Goal: Transaction & Acquisition: Book appointment/travel/reservation

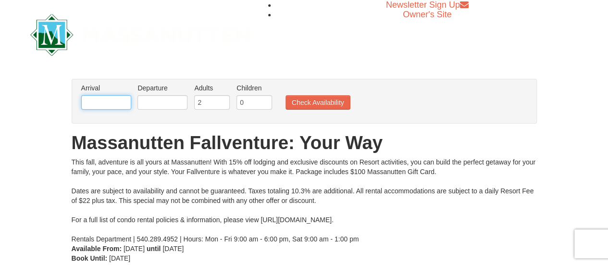
click at [97, 100] on input "text" at bounding box center [106, 102] width 50 height 14
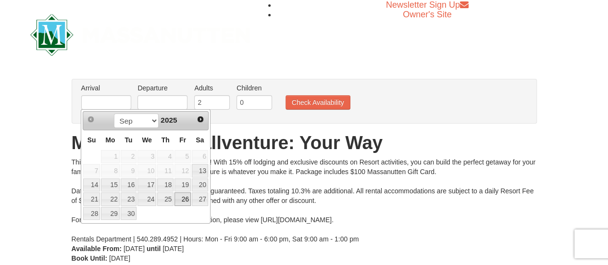
click at [179, 198] on link "26" at bounding box center [182, 198] width 16 height 13
type input "[DATE]"
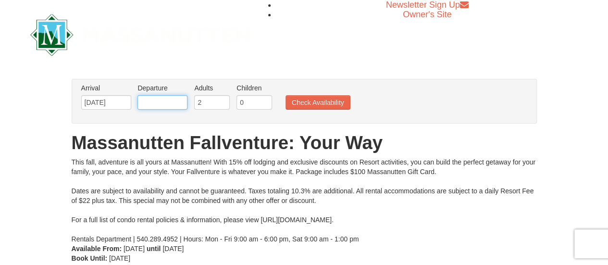
click at [159, 100] on input "text" at bounding box center [162, 102] width 50 height 14
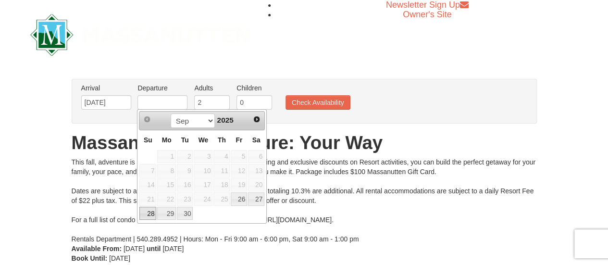
click at [150, 211] on link "28" at bounding box center [147, 213] width 17 height 13
type input "[DATE]"
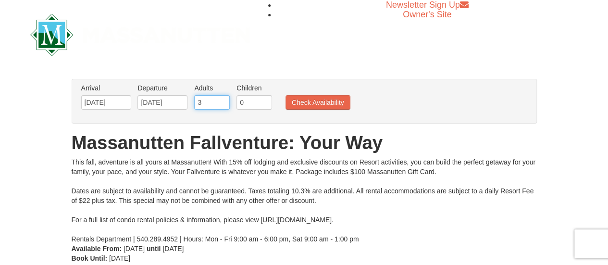
type input "3"
click at [221, 100] on input "3" at bounding box center [212, 102] width 36 height 14
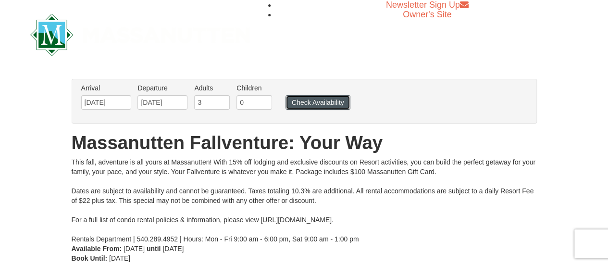
click at [305, 99] on button "Check Availability" at bounding box center [318, 102] width 65 height 14
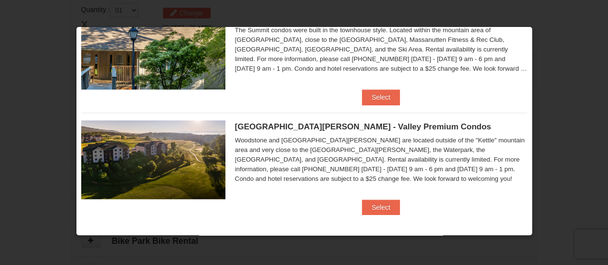
scroll to position [341, 0]
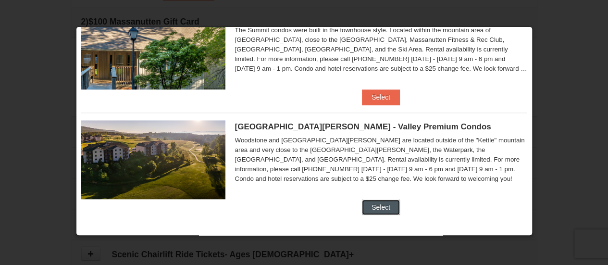
click at [387, 209] on button "Select" at bounding box center [381, 206] width 38 height 15
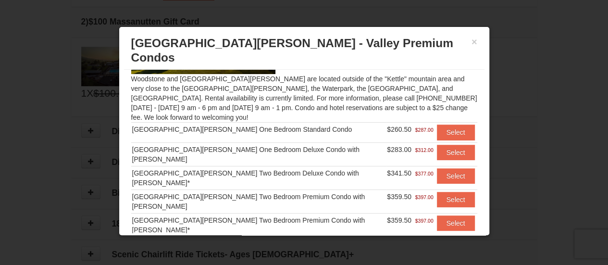
scroll to position [86, 0]
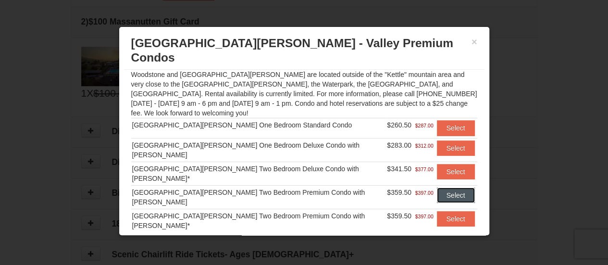
click at [442, 187] on button "Select" at bounding box center [456, 194] width 38 height 15
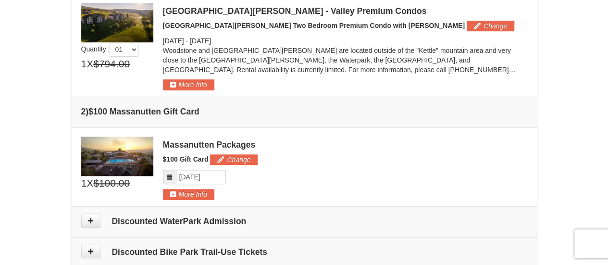
scroll to position [245, 0]
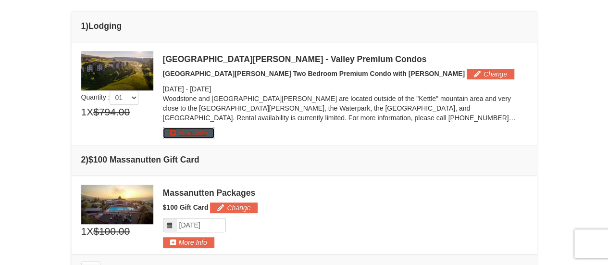
click at [200, 132] on button "More Info" at bounding box center [188, 132] width 51 height 11
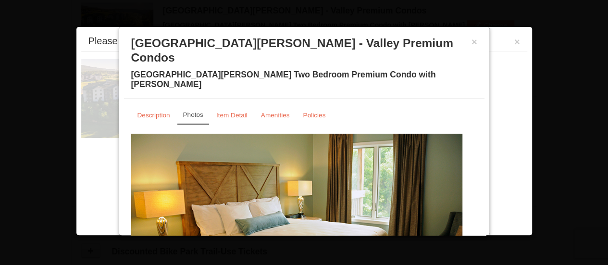
scroll to position [295, 0]
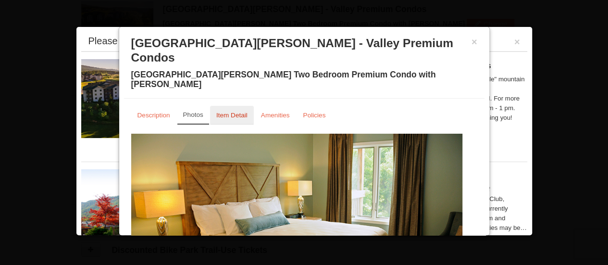
click at [241, 112] on small "Item Detail" at bounding box center [231, 115] width 31 height 7
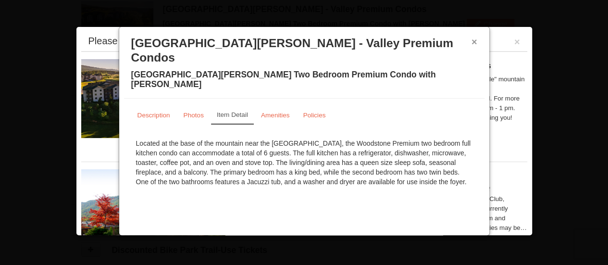
click at [473, 42] on button "×" at bounding box center [475, 42] width 6 height 10
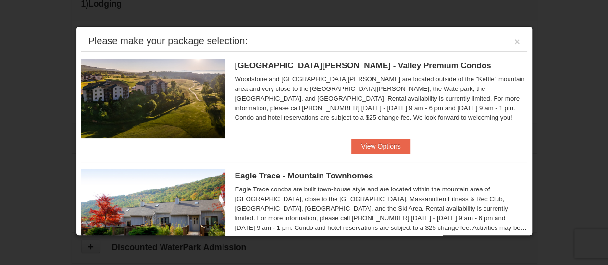
scroll to position [247, 0]
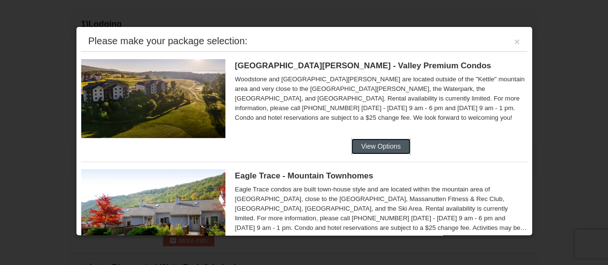
click at [368, 143] on button "View Options" at bounding box center [380, 145] width 59 height 15
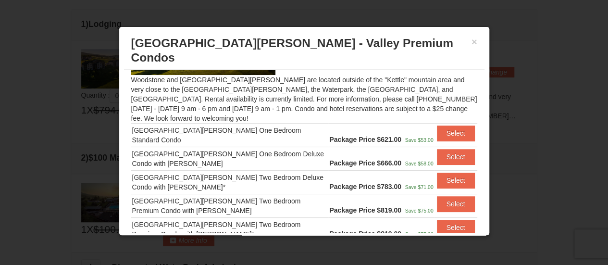
scroll to position [96, 0]
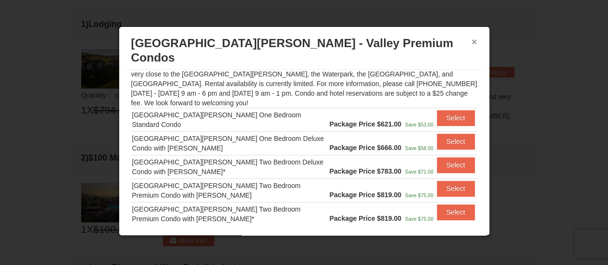
click at [473, 40] on button "×" at bounding box center [475, 42] width 6 height 10
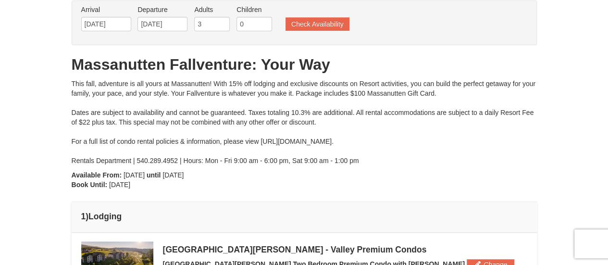
scroll to position [0, 0]
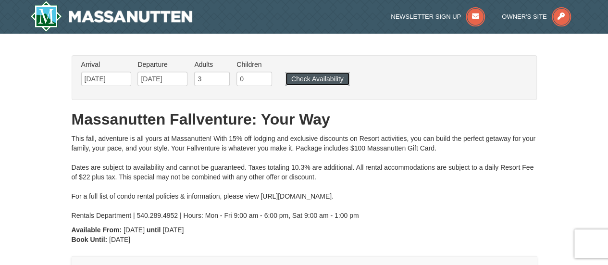
click at [305, 78] on button "Check Availability" at bounding box center [318, 78] width 64 height 13
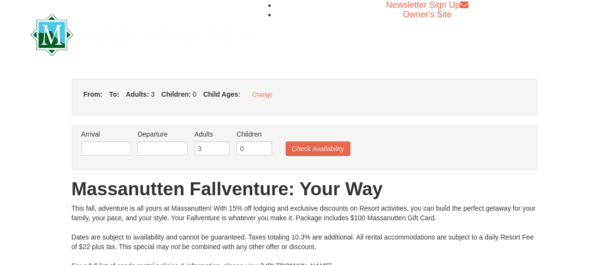
type input "[DATE]"
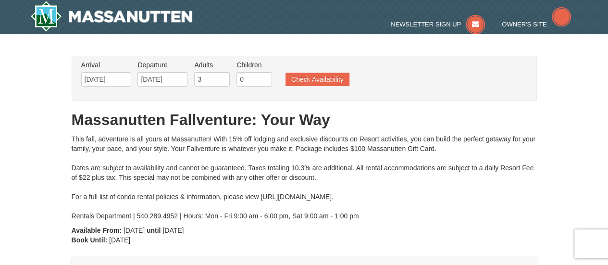
type input "[DATE]"
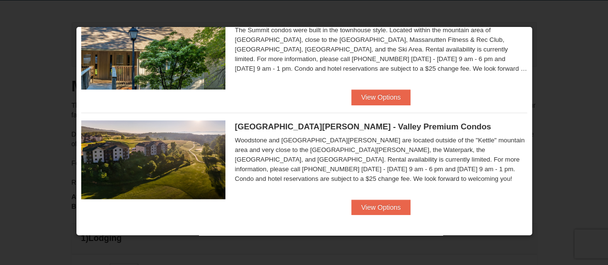
scroll to position [48, 0]
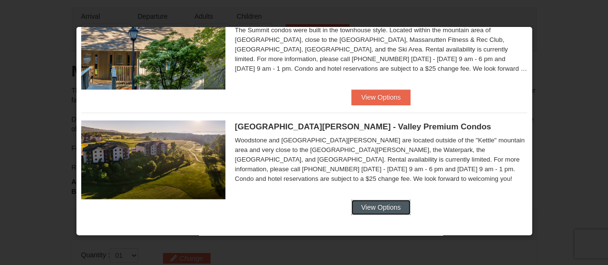
click at [385, 205] on button "View Options" at bounding box center [380, 206] width 59 height 15
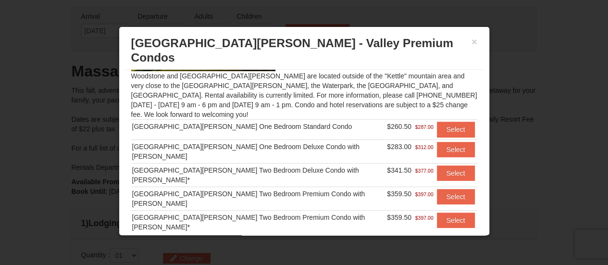
scroll to position [86, 0]
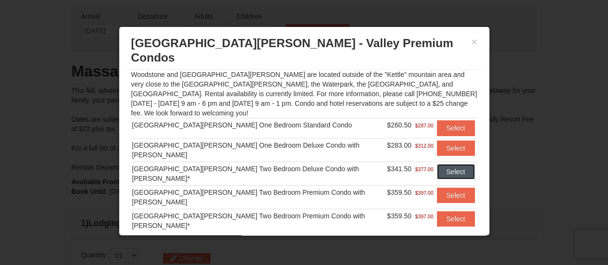
click at [439, 164] on button "Select" at bounding box center [456, 171] width 38 height 15
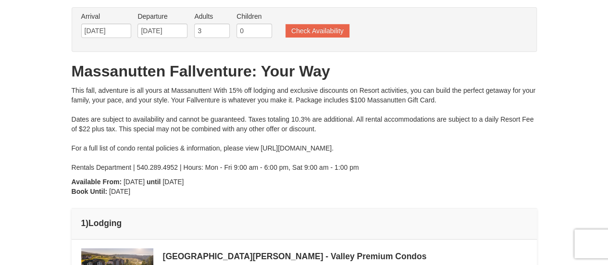
scroll to position [0, 0]
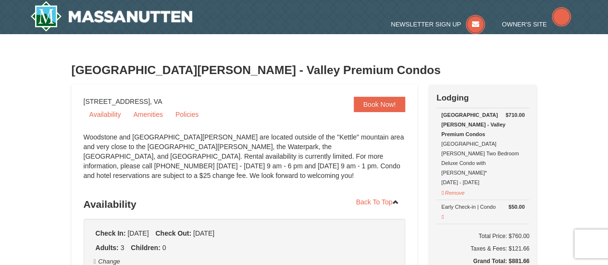
select select "9"
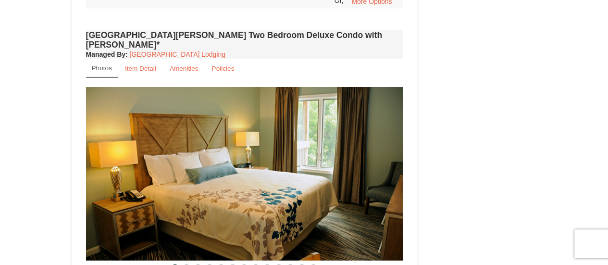
scroll to position [1105, 0]
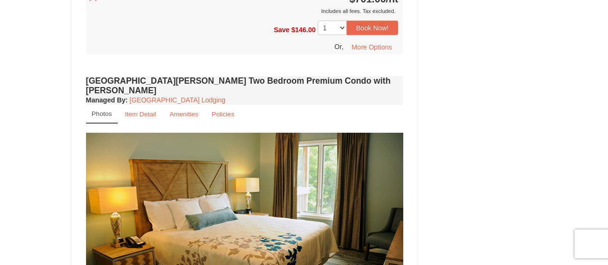
scroll to position [1490, 0]
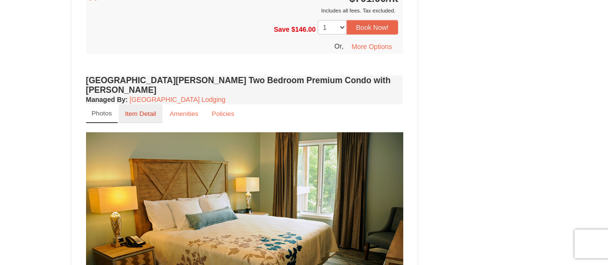
click at [123, 104] on link "Item Detail" at bounding box center [141, 113] width 44 height 19
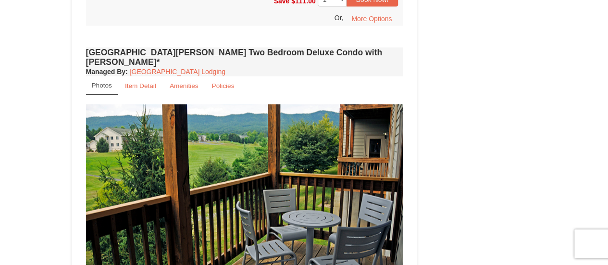
scroll to position [1057, 0]
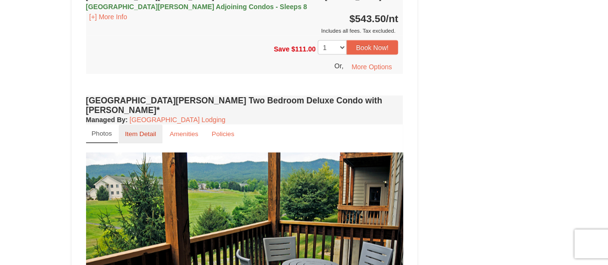
click at [138, 130] on small "Item Detail" at bounding box center [140, 133] width 31 height 7
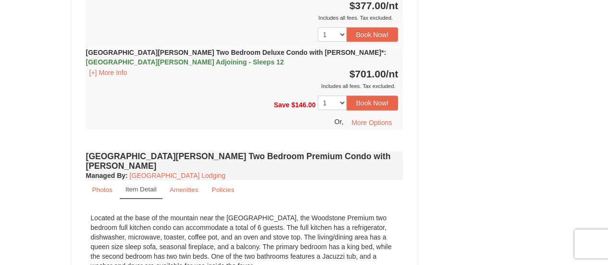
scroll to position [1346, 0]
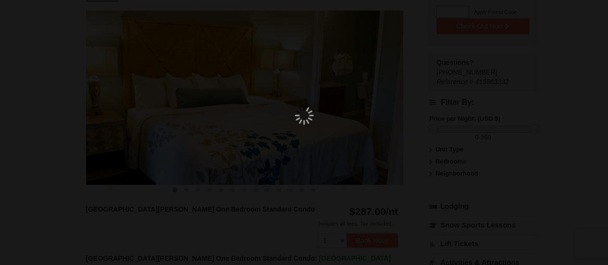
scroll to position [84, 0]
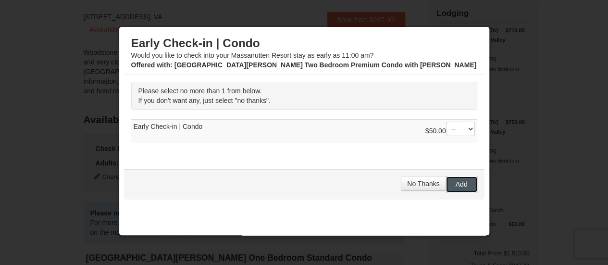
click at [456, 183] on span "Add" at bounding box center [462, 184] width 12 height 8
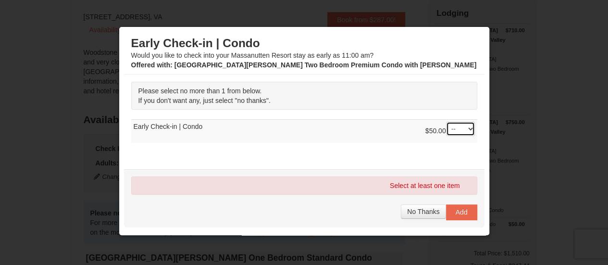
click at [463, 129] on select "-- 01" at bounding box center [460, 129] width 29 height 14
select select "1"
click at [446, 122] on select "-- 01" at bounding box center [460, 129] width 29 height 14
click at [456, 211] on span "Add" at bounding box center [462, 212] width 12 height 8
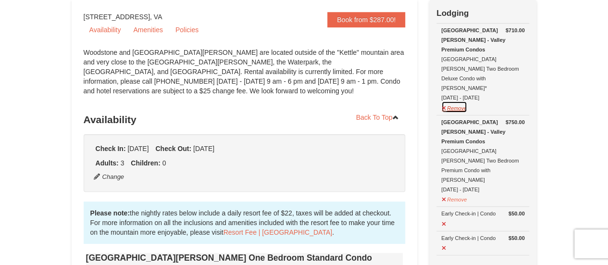
click at [458, 101] on button "Remove" at bounding box center [454, 107] width 26 height 12
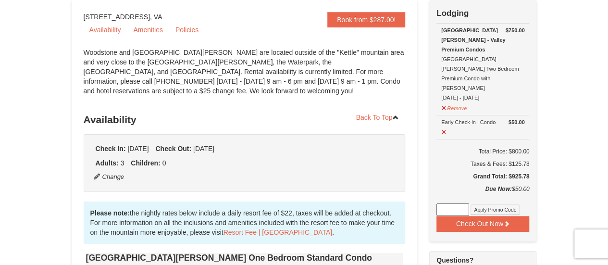
scroll to position [36, 0]
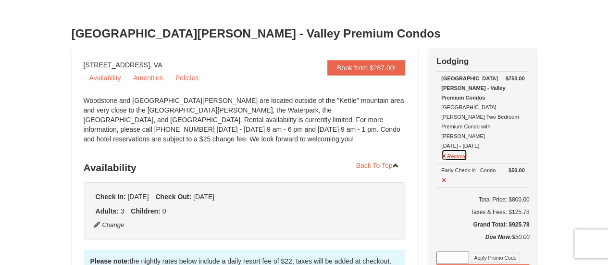
click at [454, 149] on button "Remove" at bounding box center [454, 155] width 26 height 12
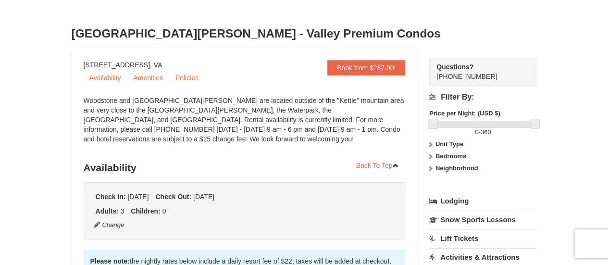
scroll to position [84, 0]
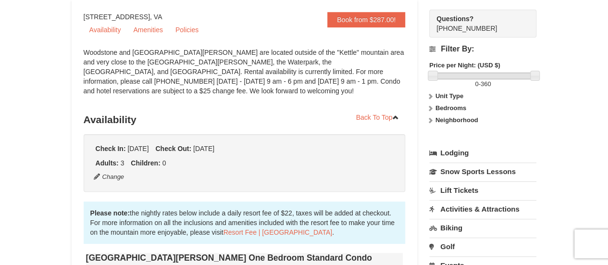
click at [445, 107] on strong "Bedrooms" at bounding box center [450, 107] width 31 height 7
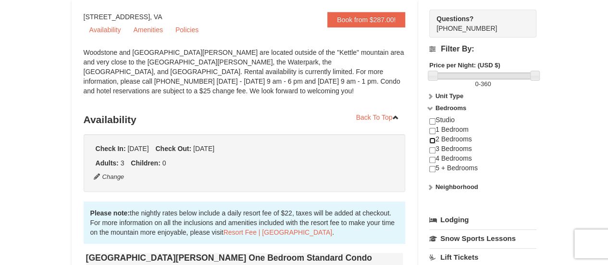
click at [434, 139] on input "checkbox" at bounding box center [432, 140] width 6 height 6
checkbox input "true"
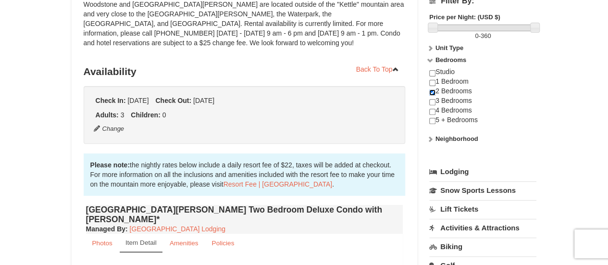
scroll to position [180, 0]
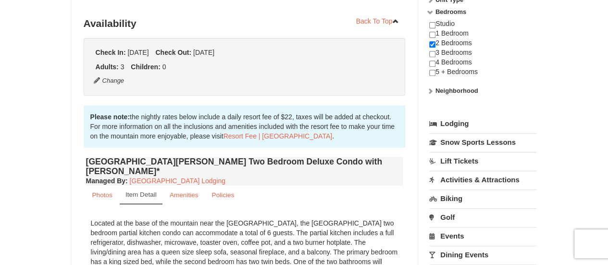
click at [429, 92] on icon at bounding box center [430, 90] width 7 height 7
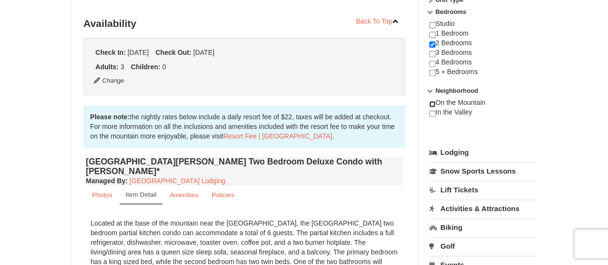
click at [432, 104] on input "checkbox" at bounding box center [432, 104] width 6 height 6
checkbox input "true"
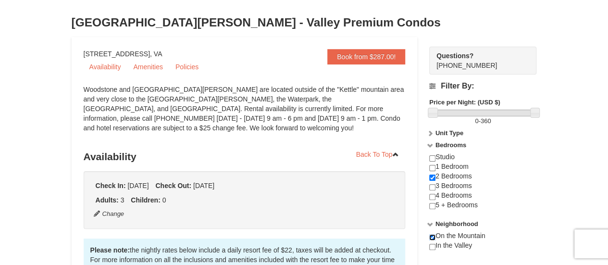
scroll to position [0, 0]
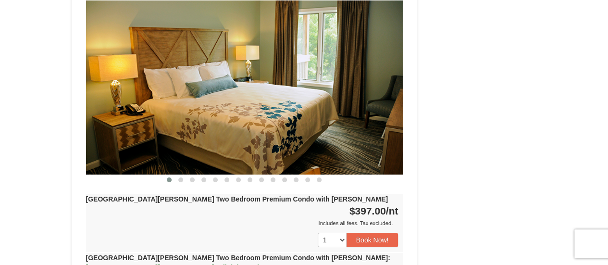
scroll to position [1634, 0]
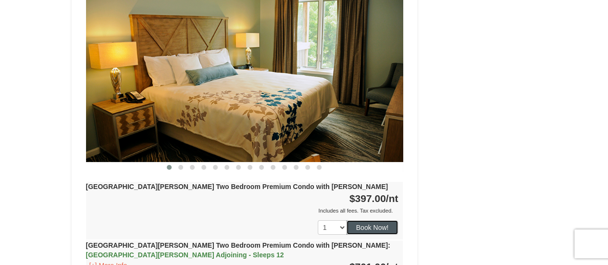
click at [378, 220] on button "Book Now!" at bounding box center [373, 227] width 52 height 14
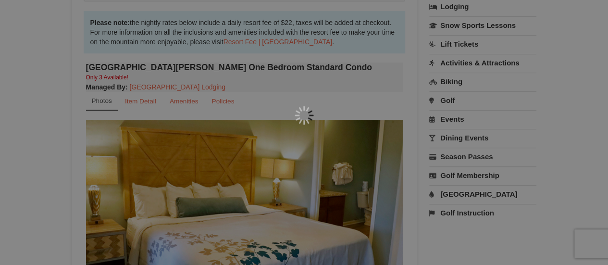
scroll to position [84, 0]
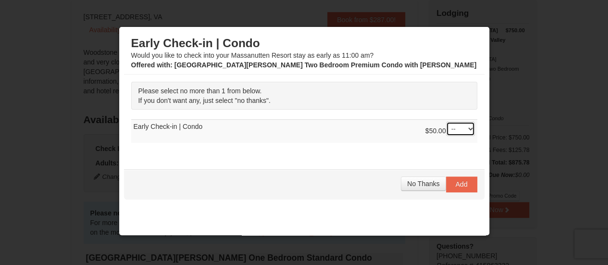
click at [462, 129] on select "-- 01" at bounding box center [460, 129] width 29 height 14
select select "1"
click at [446, 122] on select "-- 01" at bounding box center [460, 129] width 29 height 14
click at [456, 180] on span "Add" at bounding box center [462, 184] width 12 height 8
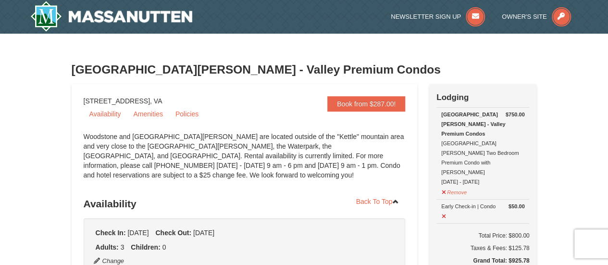
scroll to position [0, 0]
click at [126, 16] on img at bounding box center [111, 16] width 162 height 31
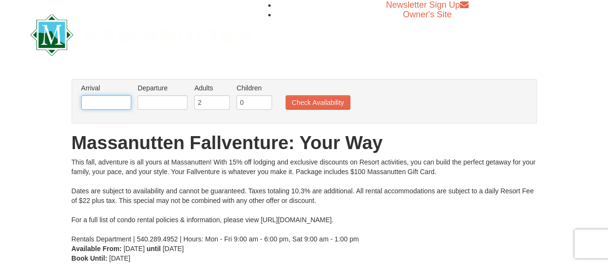
click at [120, 100] on input "text" at bounding box center [106, 102] width 50 height 14
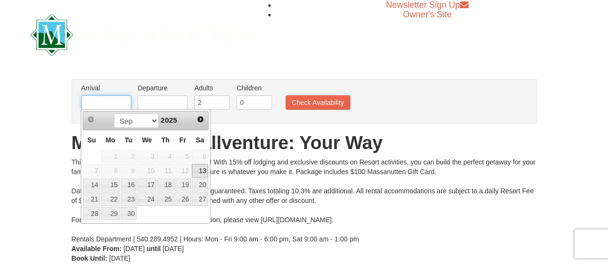
type input "[DATE]"
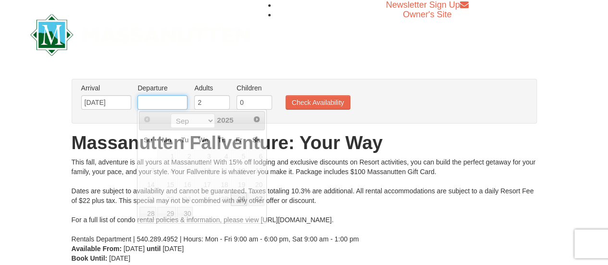
click at [168, 101] on input "text" at bounding box center [162, 102] width 50 height 14
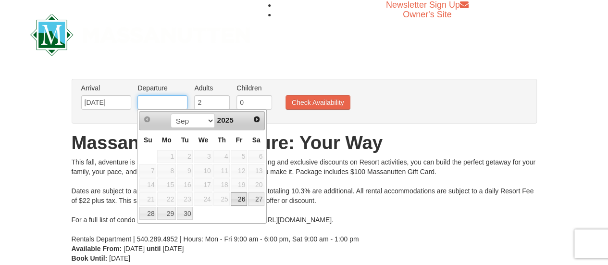
type input "[DATE]"
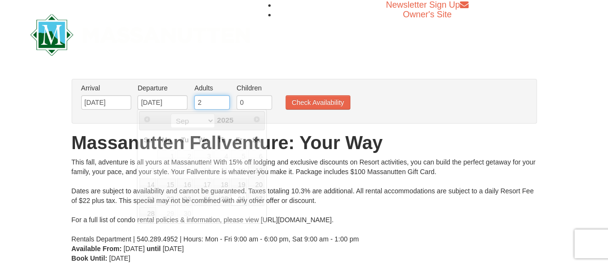
click at [213, 101] on input "2" at bounding box center [212, 102] width 36 height 14
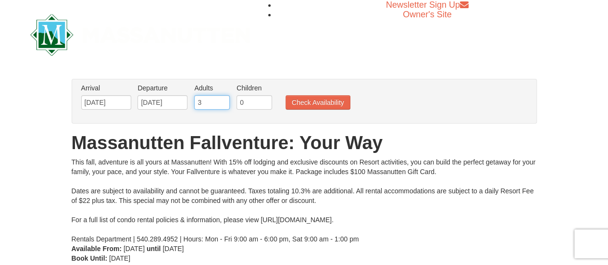
type input "3"
click at [221, 99] on input "3" at bounding box center [212, 102] width 36 height 14
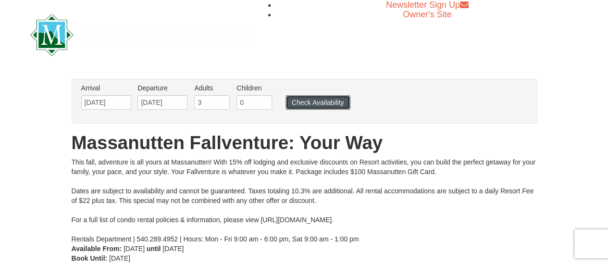
click at [298, 103] on button "Check Availability" at bounding box center [318, 102] width 65 height 14
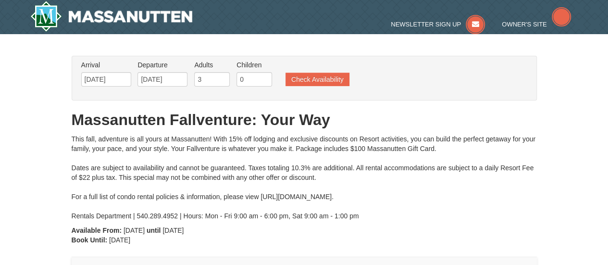
type input "[DATE]"
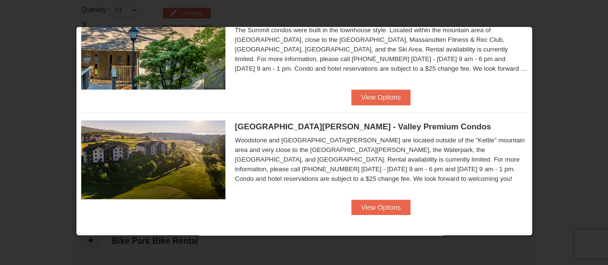
scroll to position [341, 0]
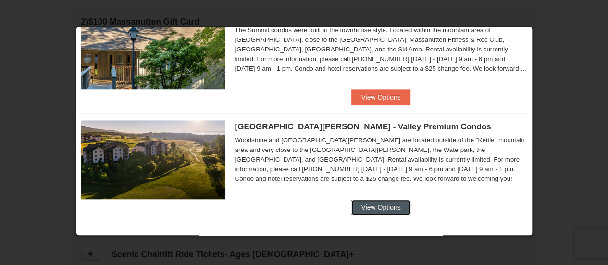
click at [378, 204] on button "View Options" at bounding box center [380, 206] width 59 height 15
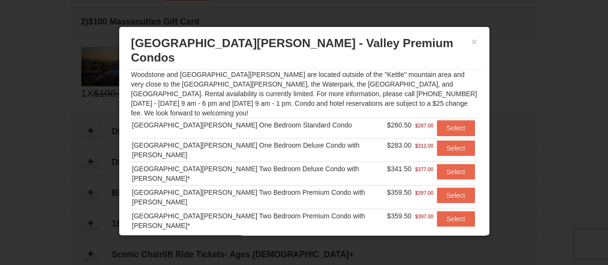
scroll to position [389, 0]
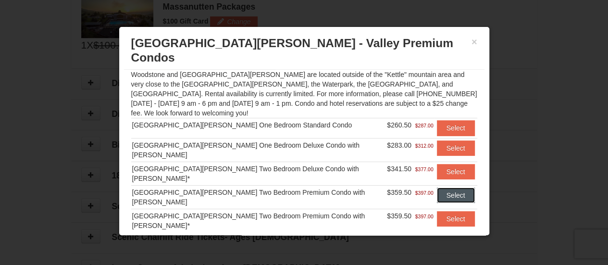
click at [437, 187] on button "Select" at bounding box center [456, 194] width 38 height 15
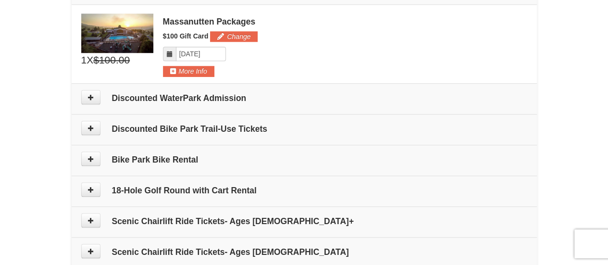
scroll to position [431, 0]
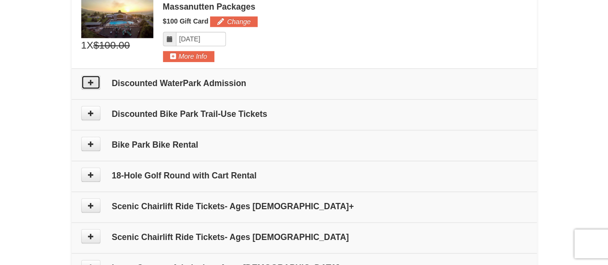
click at [93, 84] on button at bounding box center [90, 82] width 19 height 14
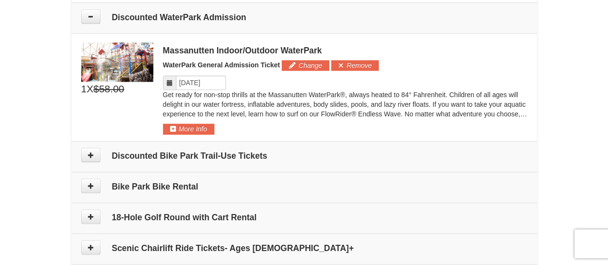
scroll to position [498, 0]
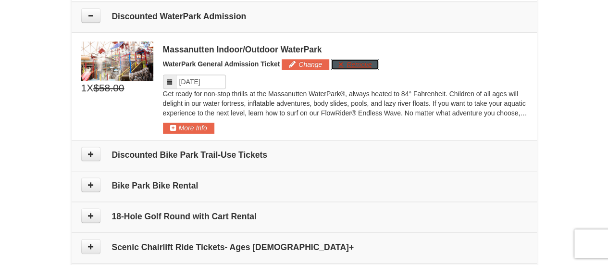
click at [352, 60] on button "Remove" at bounding box center [355, 64] width 48 height 11
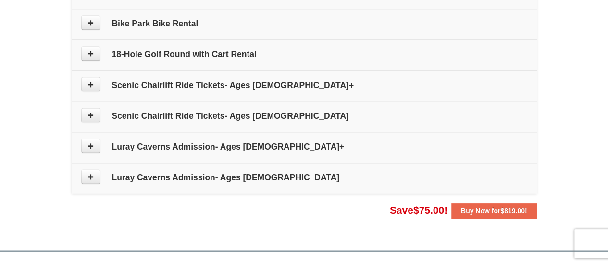
scroll to position [642, 0]
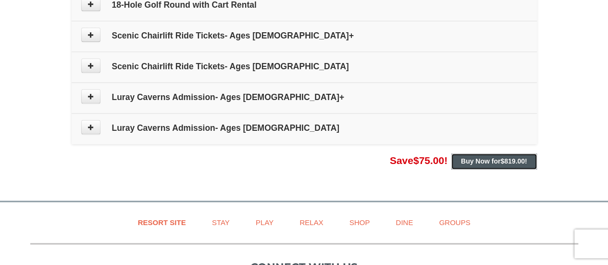
click at [489, 164] on button "Buy Now for $819.00 !" at bounding box center [494, 160] width 86 height 15
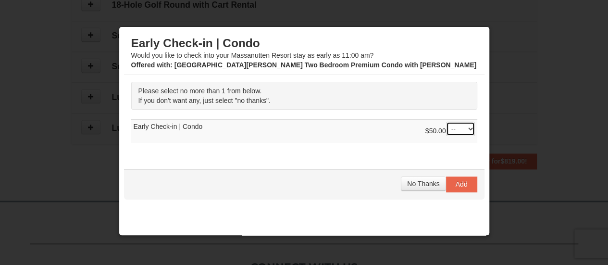
click at [462, 127] on select "-- 01" at bounding box center [460, 129] width 29 height 14
select select "1"
click at [446, 122] on select "-- 01" at bounding box center [460, 129] width 29 height 14
click at [456, 181] on span "Add" at bounding box center [462, 184] width 12 height 8
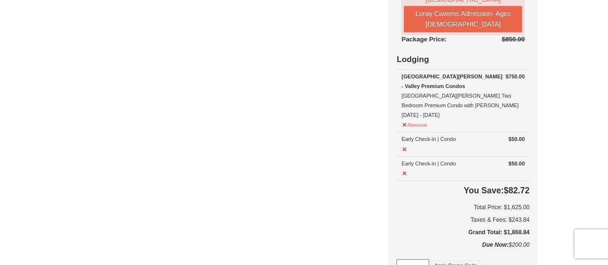
scroll to position [529, 0]
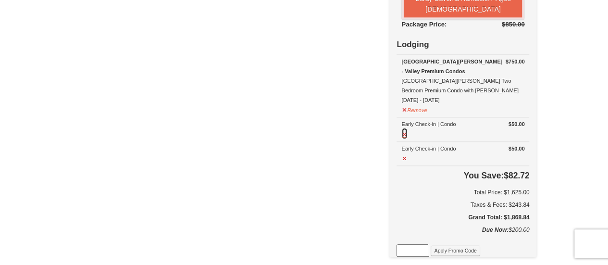
click at [403, 128] on button at bounding box center [404, 133] width 6 height 12
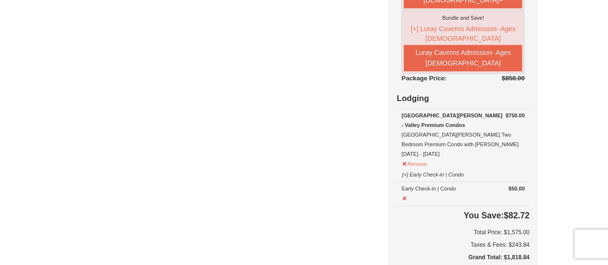
scroll to position [481, 0]
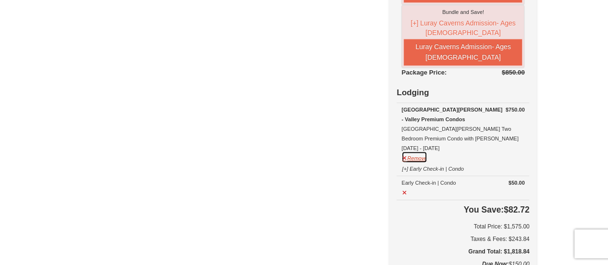
click at [418, 152] on button "Remove" at bounding box center [414, 157] width 26 height 12
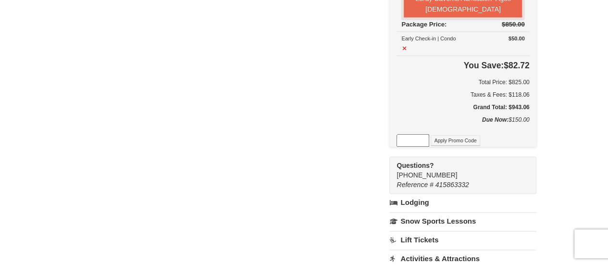
scroll to position [433, 0]
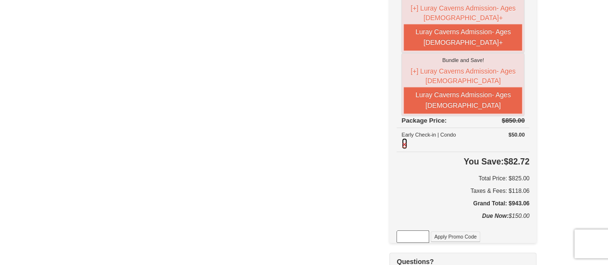
click at [405, 140] on button at bounding box center [404, 143] width 6 height 12
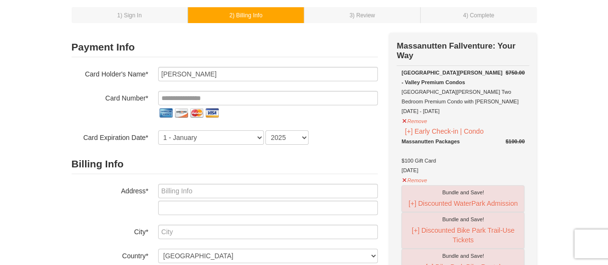
scroll to position [96, 0]
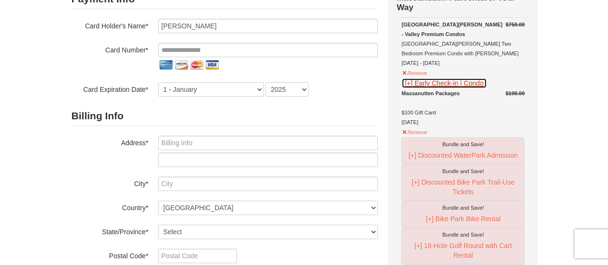
click at [407, 84] on button "[+] Early Check-in | Condo" at bounding box center [444, 83] width 86 height 11
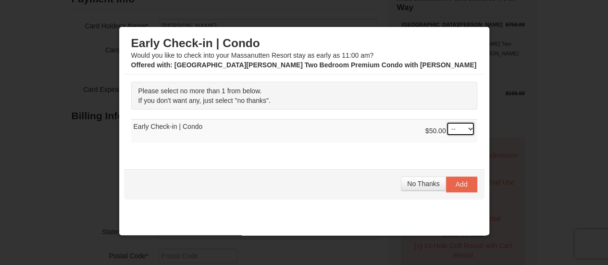
click at [464, 129] on select "-- 01" at bounding box center [460, 129] width 29 height 14
select select "1"
click at [446, 122] on select "-- 01" at bounding box center [460, 129] width 29 height 14
click at [456, 183] on span "Add" at bounding box center [462, 184] width 12 height 8
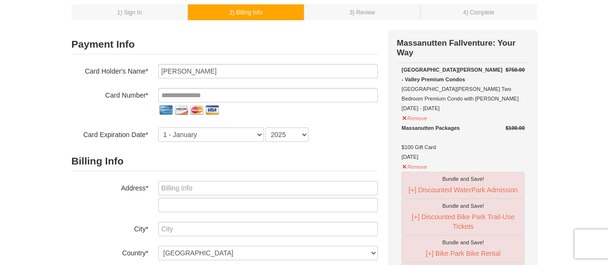
scroll to position [0, 0]
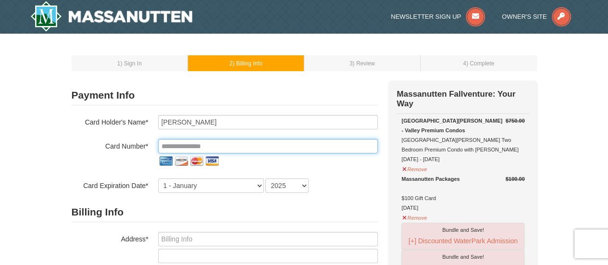
click at [173, 144] on input "tel" at bounding box center [268, 146] width 220 height 14
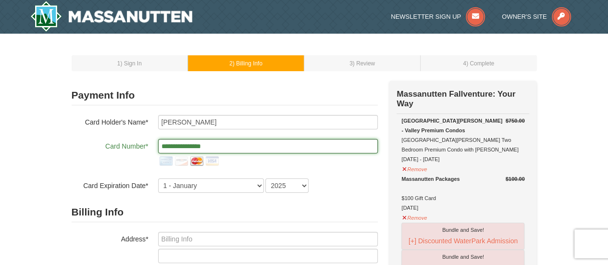
type input "**********"
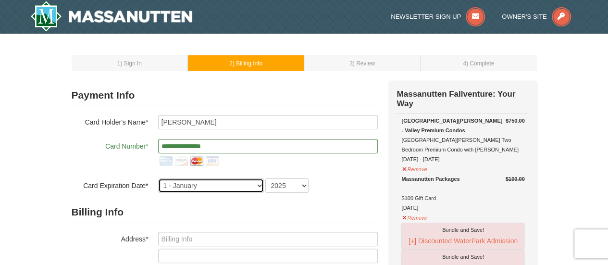
click at [168, 186] on select "1 - January 2 - February 3 - March 4 - April 5 - May 6 - June 7 - July 8 - Augu…" at bounding box center [211, 185] width 106 height 14
select select "7"
click at [158, 178] on select "1 - January 2 - February 3 - March 4 - April 5 - May 6 - June 7 - July 8 - Augu…" at bounding box center [211, 185] width 106 height 14
click at [302, 186] on select "2025 2026 2027 2028 2029 2030 2031 2032 2033 2034" at bounding box center [286, 185] width 43 height 14
select select "2028"
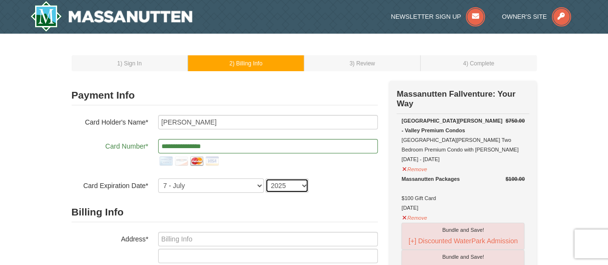
click at [265, 178] on select "2025 2026 2027 2028 2029 2030 2031 2032 2033 2034" at bounding box center [286, 185] width 43 height 14
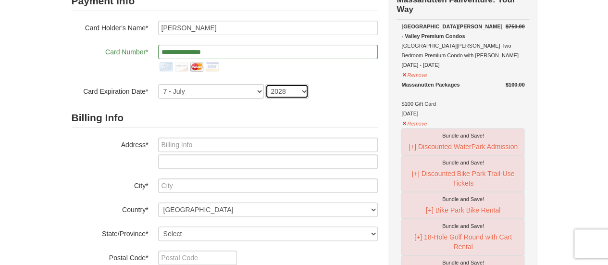
scroll to position [96, 0]
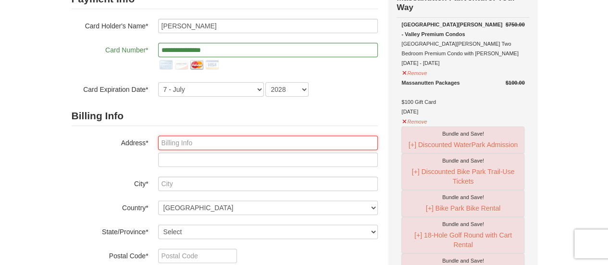
click at [209, 147] on input "text" at bounding box center [268, 143] width 220 height 14
type input "434 KOMEN CT."
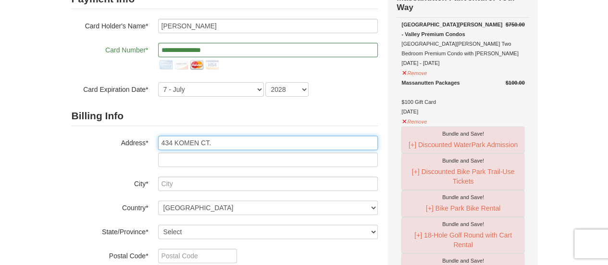
type input "Collegeville"
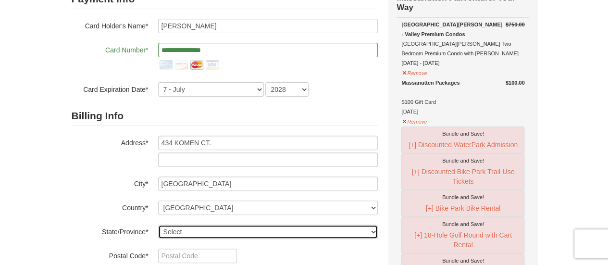
select select "PA"
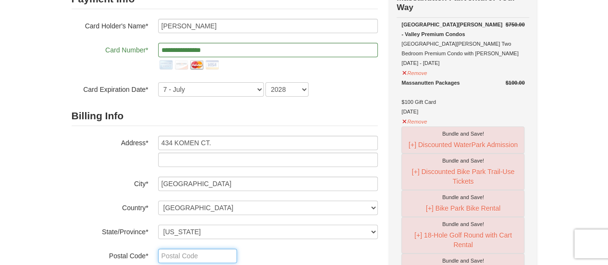
type input "19426"
type input "484"
type input "686"
type input "5320"
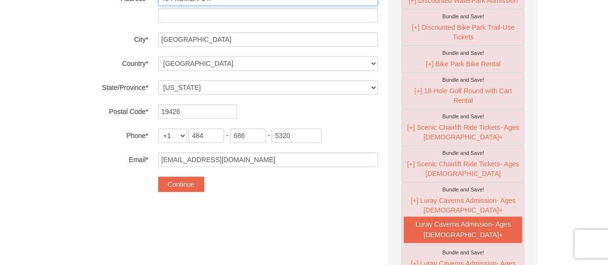
scroll to position [288, 0]
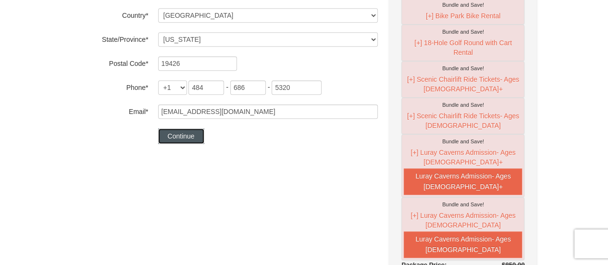
click at [190, 138] on button "Continue" at bounding box center [181, 135] width 46 height 15
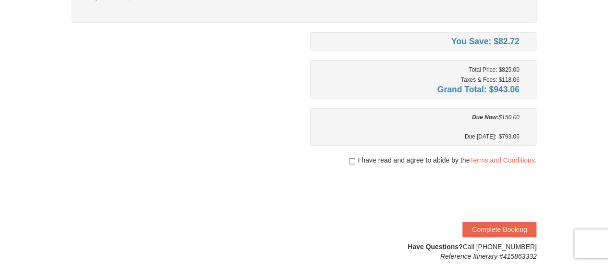
scroll to position [240, 0]
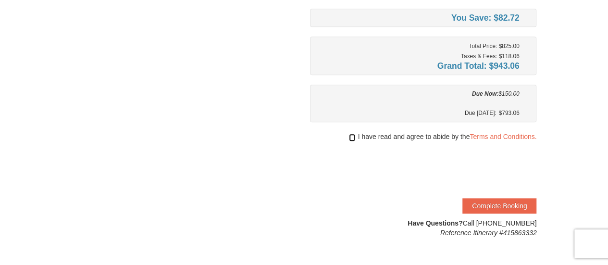
click at [351, 136] on input "checkbox" at bounding box center [352, 138] width 6 height 8
checkbox input "true"
click at [490, 203] on button "Complete Booking" at bounding box center [499, 205] width 74 height 15
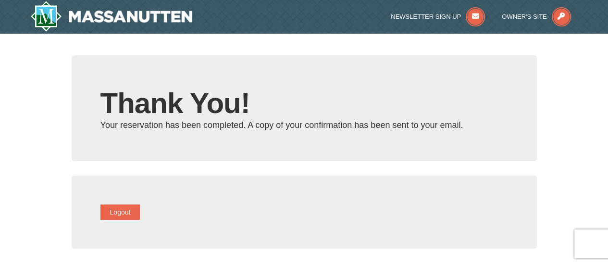
type input "[EMAIL_ADDRESS][DOMAIN_NAME]"
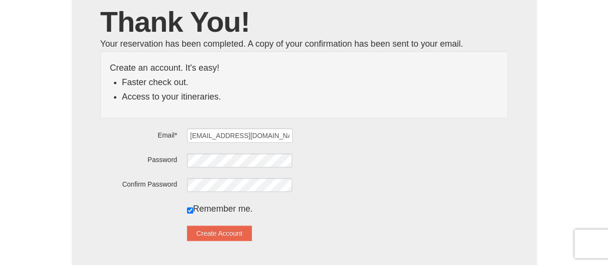
scroll to position [96, 0]
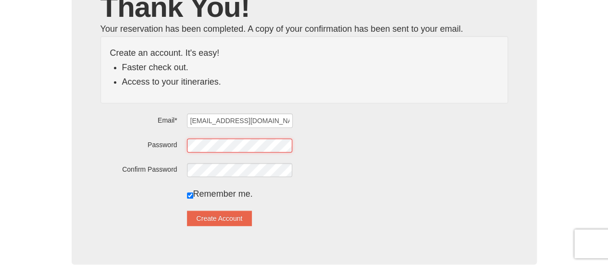
click at [183, 153] on form "Email* imnrn66@aol.com Password Confirm Password Remember me. Create Account" at bounding box center [304, 169] width 408 height 113
click at [414, 153] on form "Email* imnrn66@aol.com Password Confirm Password Remember me. Create Account" at bounding box center [304, 169] width 408 height 113
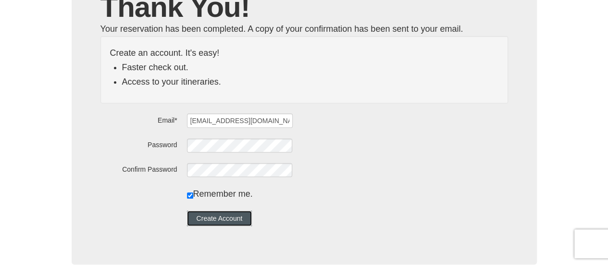
click at [233, 220] on button "Create Account" at bounding box center [219, 218] width 65 height 15
